Goal: Task Accomplishment & Management: Use online tool/utility

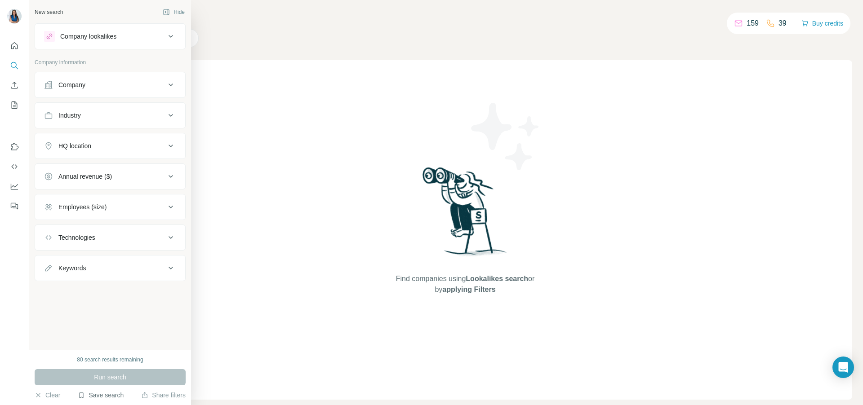
click at [106, 395] on button "Save search" at bounding box center [101, 395] width 46 height 9
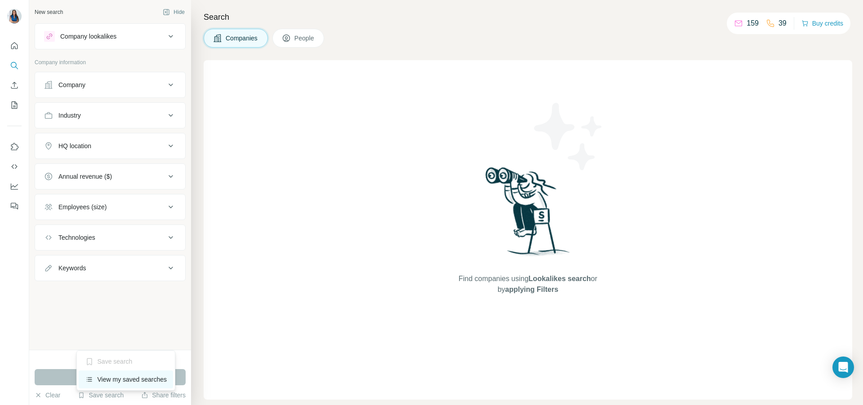
click at [121, 380] on div "View my saved searches" at bounding box center [126, 380] width 95 height 18
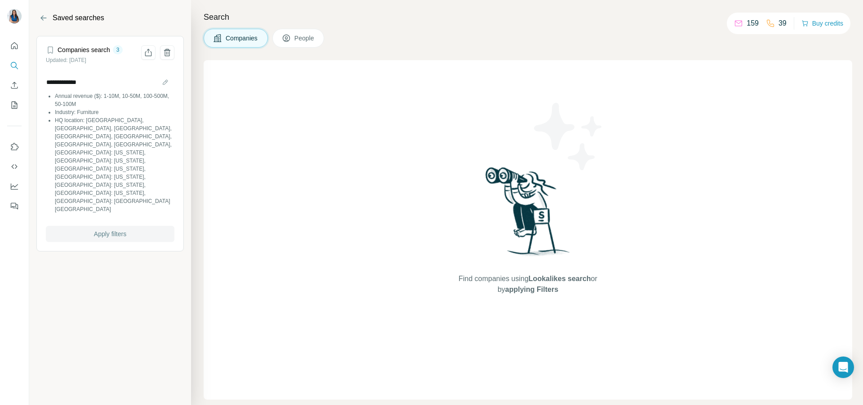
click at [112, 230] on span "Apply filters" at bounding box center [110, 234] width 32 height 9
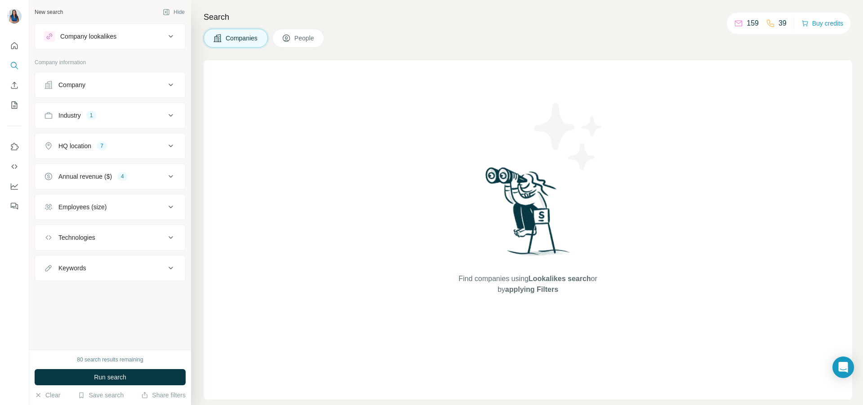
click at [132, 183] on button "Annual revenue ($) 4" at bounding box center [110, 177] width 150 height 22
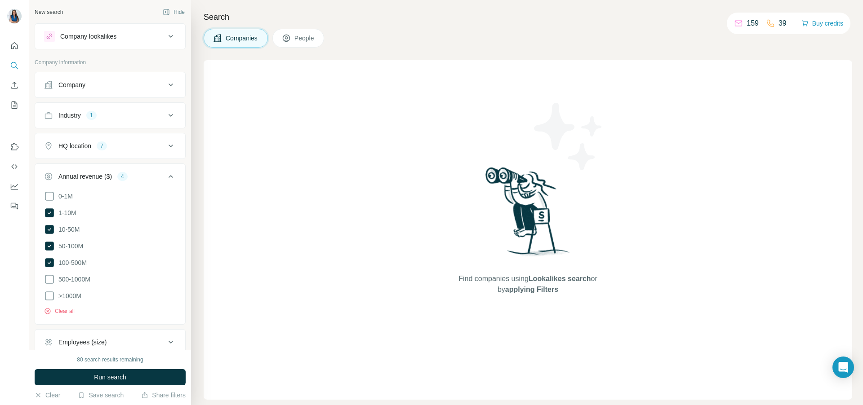
click at [133, 379] on button "Run search" at bounding box center [110, 377] width 151 height 16
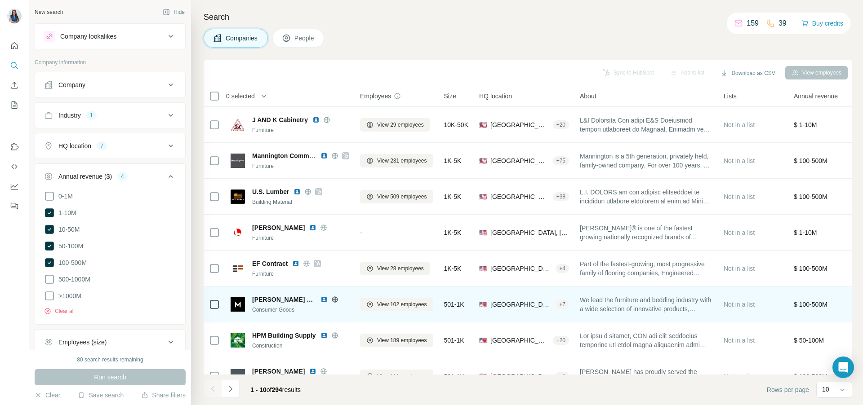
scroll to position [92, 0]
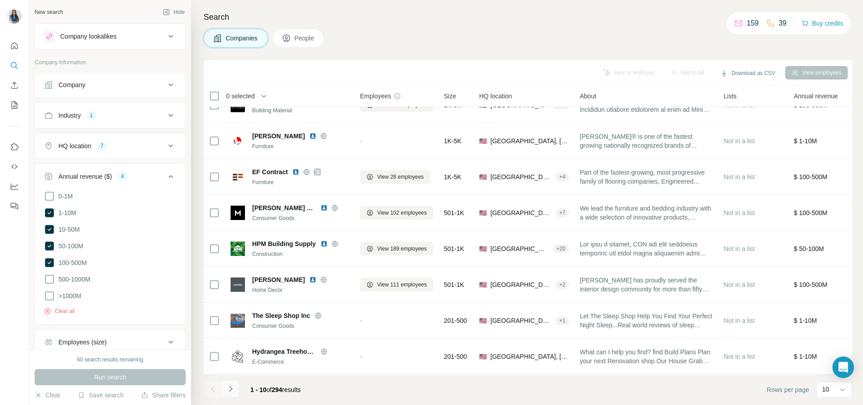
click at [232, 386] on icon "Navigate to next page" at bounding box center [230, 389] width 9 height 9
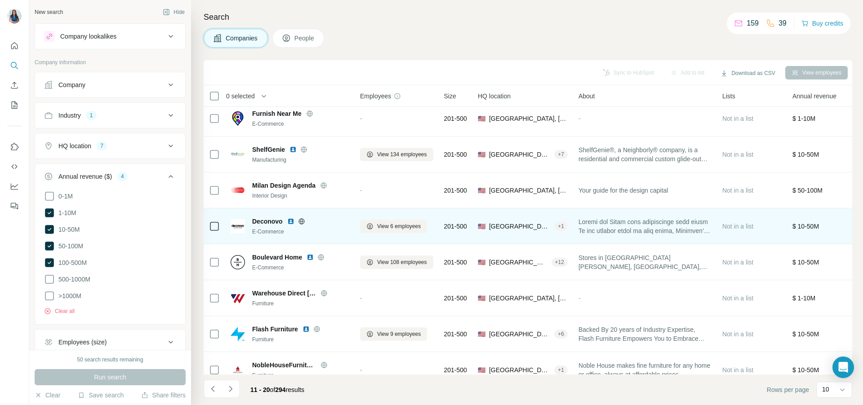
scroll to position [0, 0]
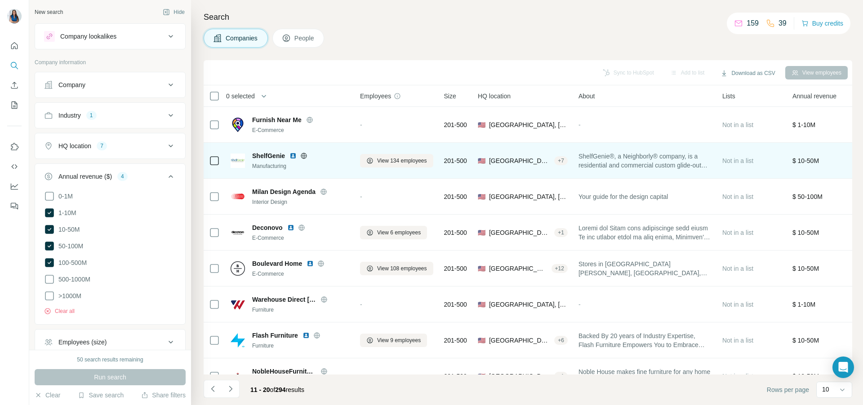
click at [294, 156] on img at bounding box center [292, 155] width 7 height 7
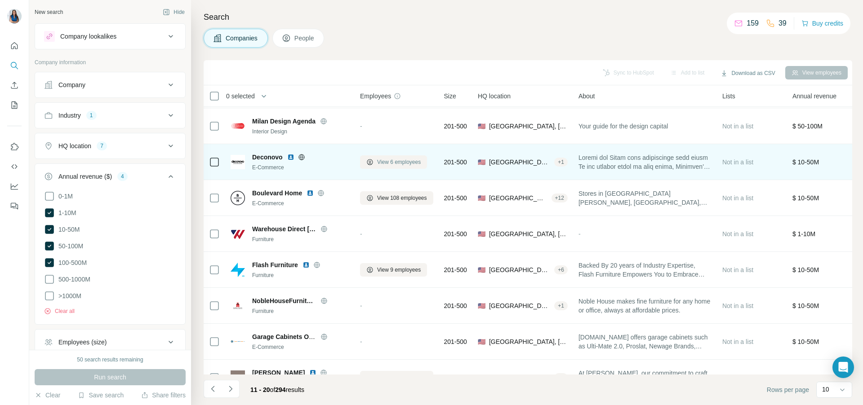
scroll to position [71, 0]
click at [292, 158] on img at bounding box center [290, 156] width 7 height 7
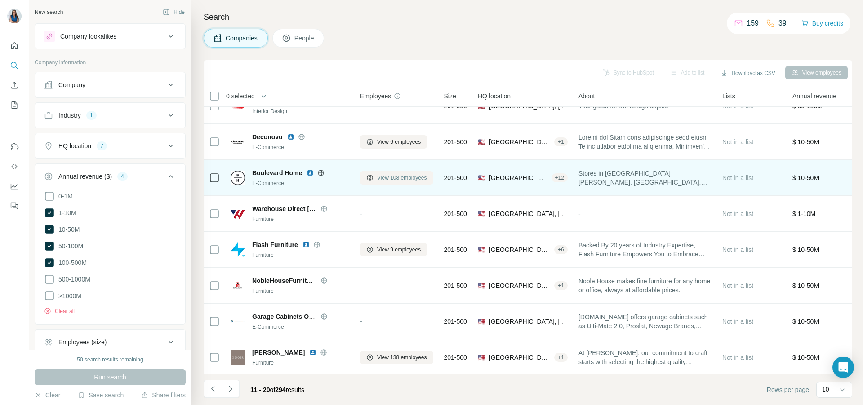
scroll to position [92, 0]
drag, startPoint x: 302, startPoint y: 174, endPoint x: 253, endPoint y: 170, distance: 49.6
click at [253, 170] on div "Boulevard Home" at bounding box center [300, 172] width 97 height 9
copy span "Boulevard Home"
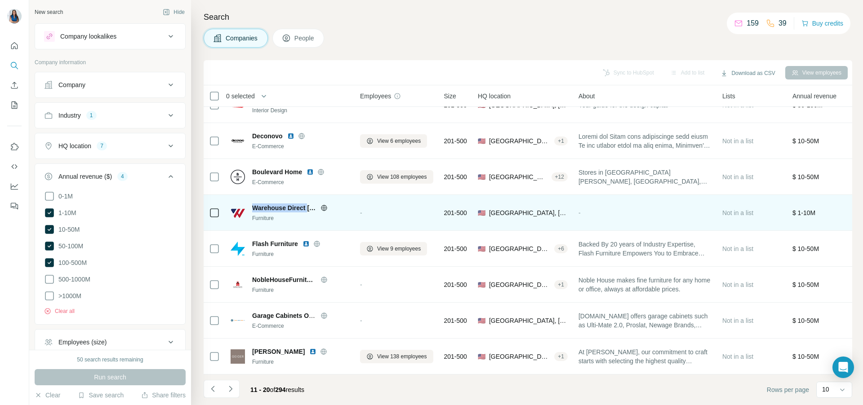
drag, startPoint x: 253, startPoint y: 207, endPoint x: 308, endPoint y: 206, distance: 54.4
click at [308, 206] on span "Warehouse Direct [GEOGRAPHIC_DATA]" at bounding box center [284, 208] width 64 height 9
copy span "Warehouse Direct"
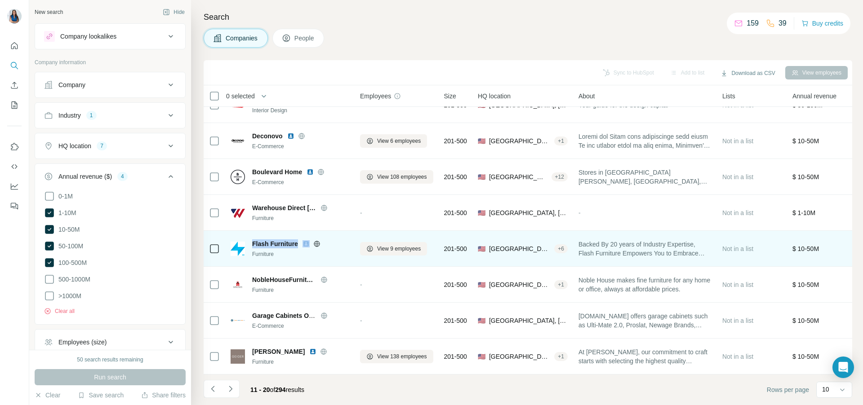
drag, startPoint x: 300, startPoint y: 245, endPoint x: 253, endPoint y: 244, distance: 47.2
click at [253, 244] on div "Flash Furniture" at bounding box center [300, 244] width 97 height 9
copy span "Flash Furniture"
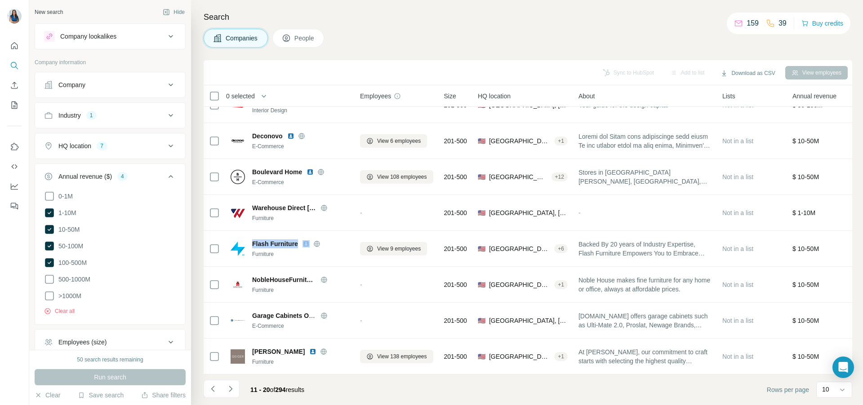
click at [301, 41] on span "People" at bounding box center [304, 38] width 21 height 9
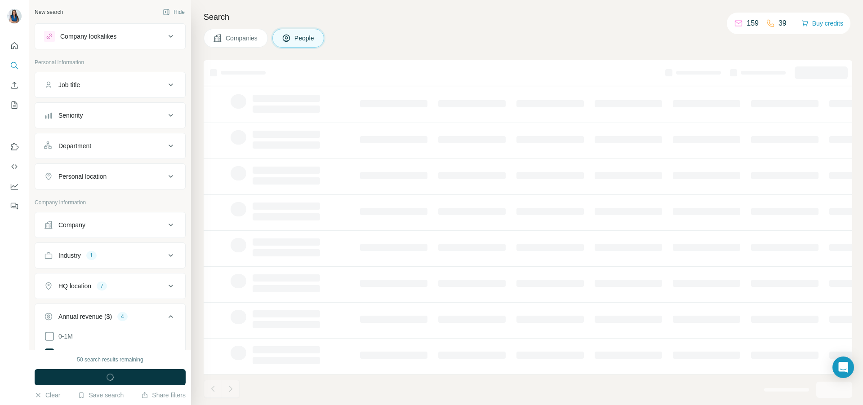
click at [165, 35] on icon at bounding box center [170, 36] width 11 height 11
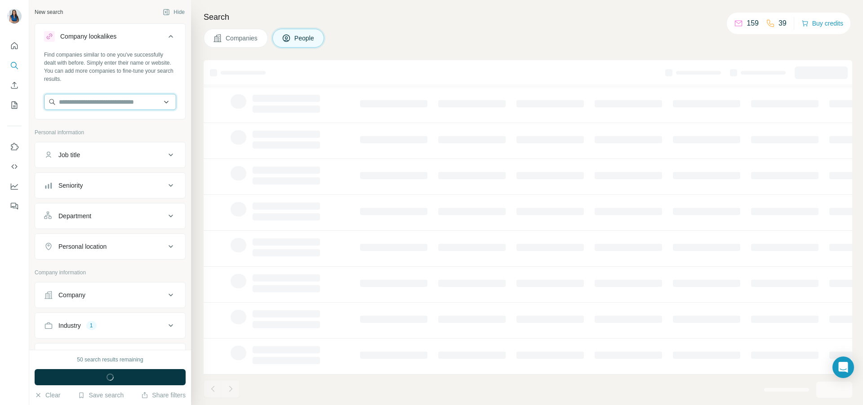
click at [129, 104] on input "text" at bounding box center [110, 102] width 132 height 16
click at [221, 62] on div at bounding box center [528, 72] width 648 height 25
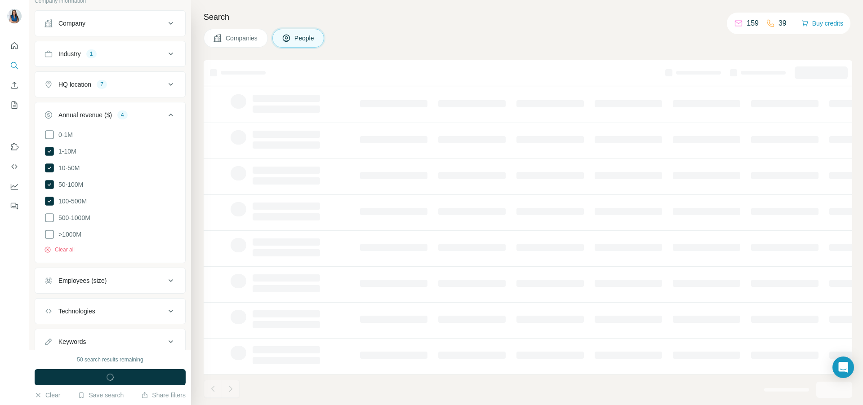
scroll to position [299, 0]
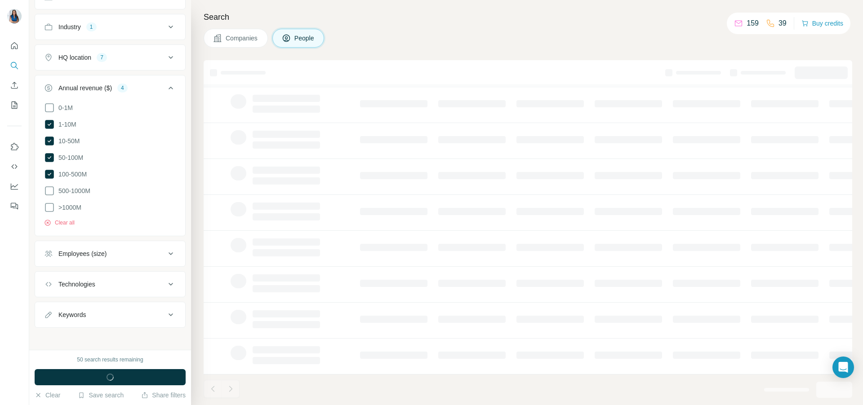
click at [242, 37] on span "Companies" at bounding box center [242, 38] width 33 height 9
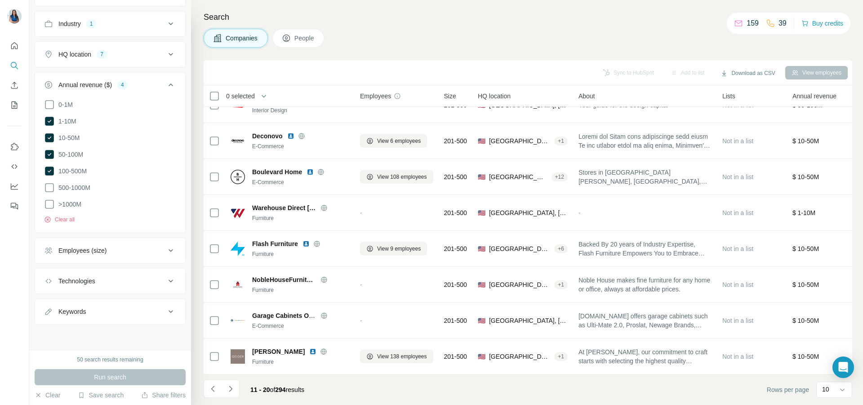
scroll to position [159, 0]
